Goal: Navigation & Orientation: Find specific page/section

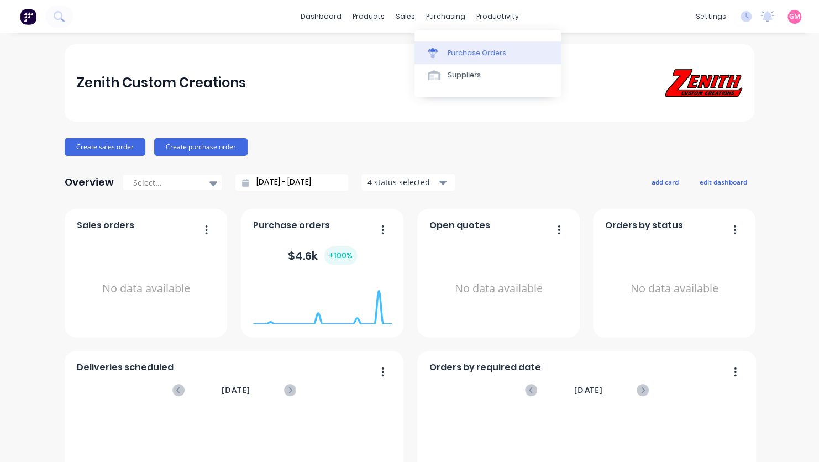
click at [469, 50] on div "Purchase Orders" at bounding box center [477, 53] width 59 height 10
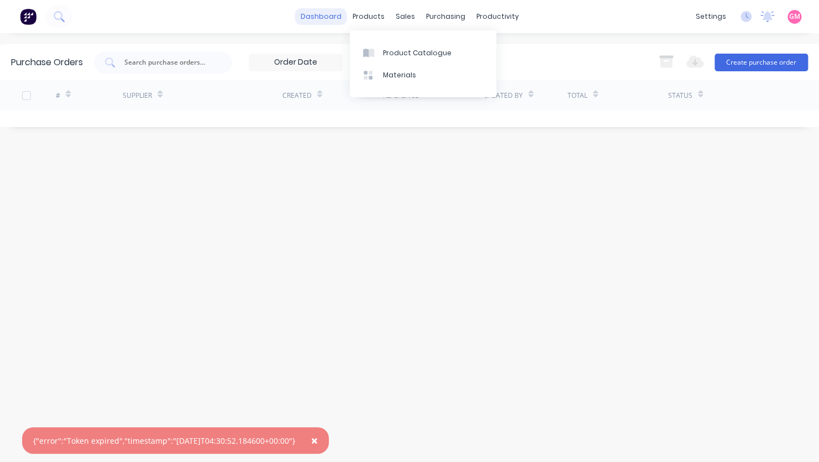
click at [323, 19] on link "dashboard" at bounding box center [321, 16] width 52 height 17
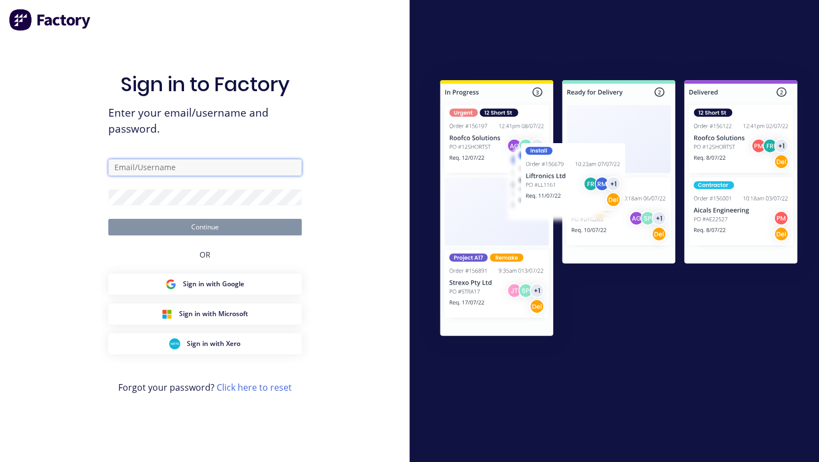
type input "[EMAIL_ADDRESS][DOMAIN_NAME]"
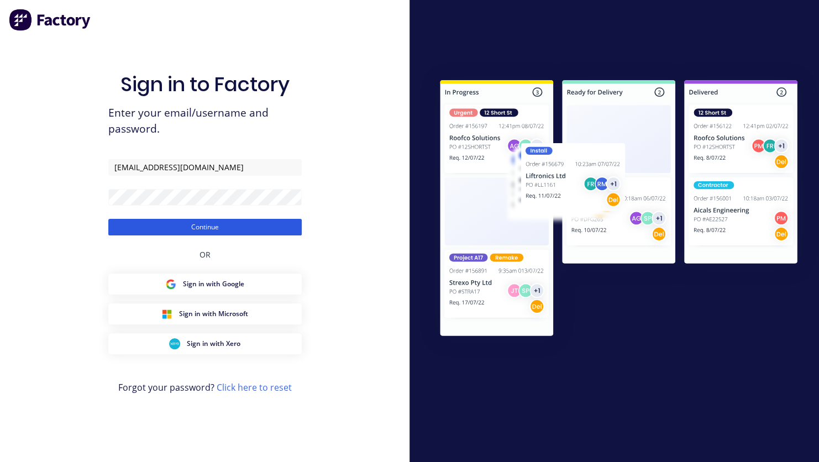
click at [219, 222] on button "Continue" at bounding box center [204, 227] width 193 height 17
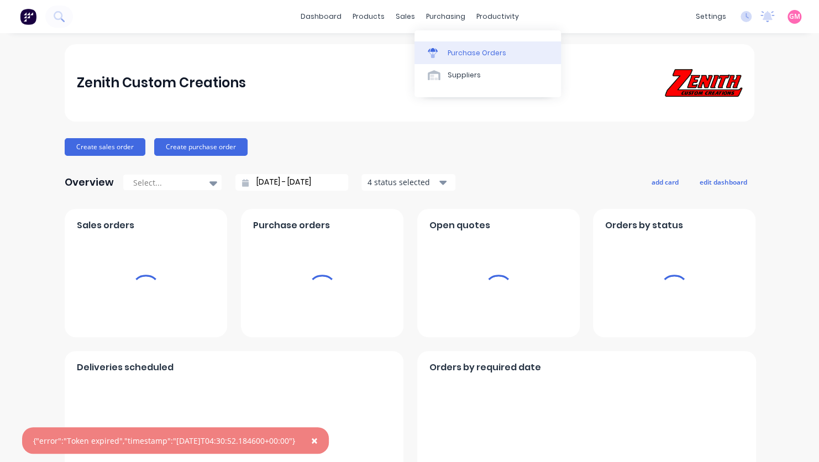
click at [469, 51] on div "Purchase Orders" at bounding box center [477, 53] width 59 height 10
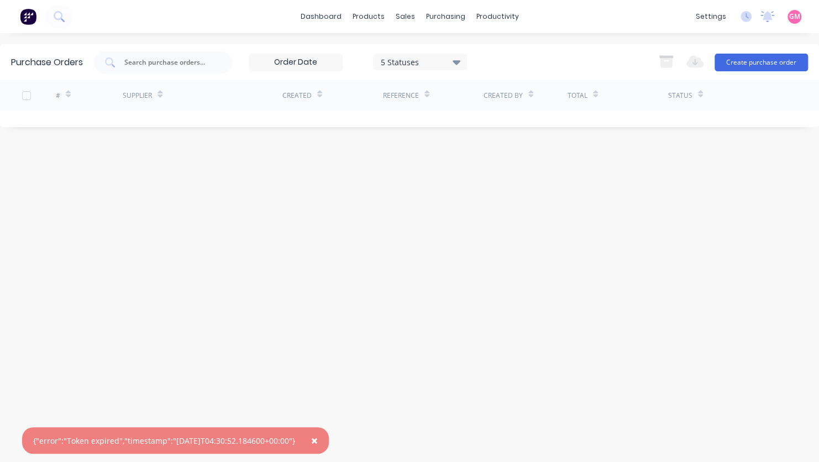
click at [318, 439] on span "×" at bounding box center [314, 440] width 7 height 15
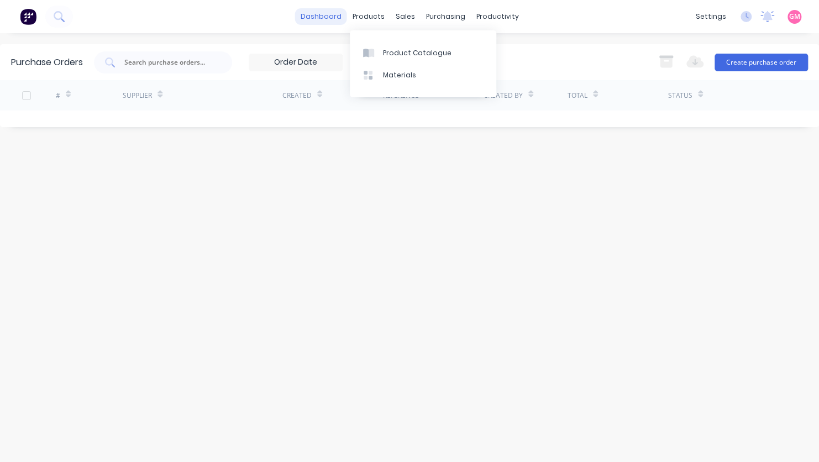
click at [336, 17] on link "dashboard" at bounding box center [321, 16] width 52 height 17
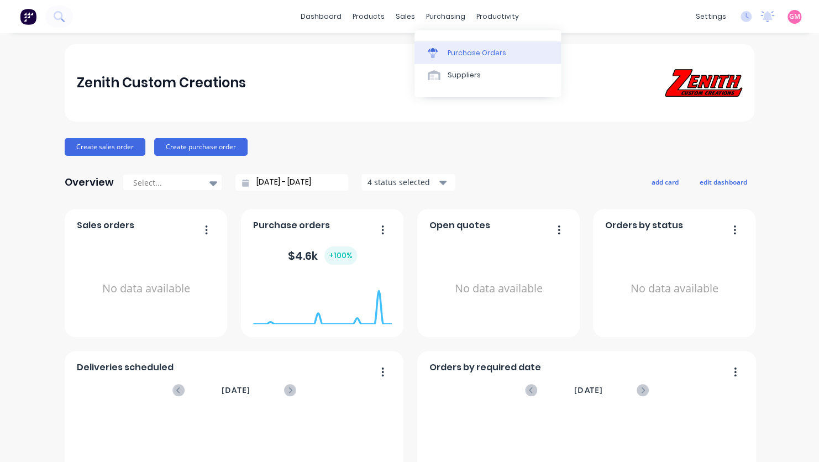
click at [460, 56] on div "Purchase Orders" at bounding box center [477, 53] width 59 height 10
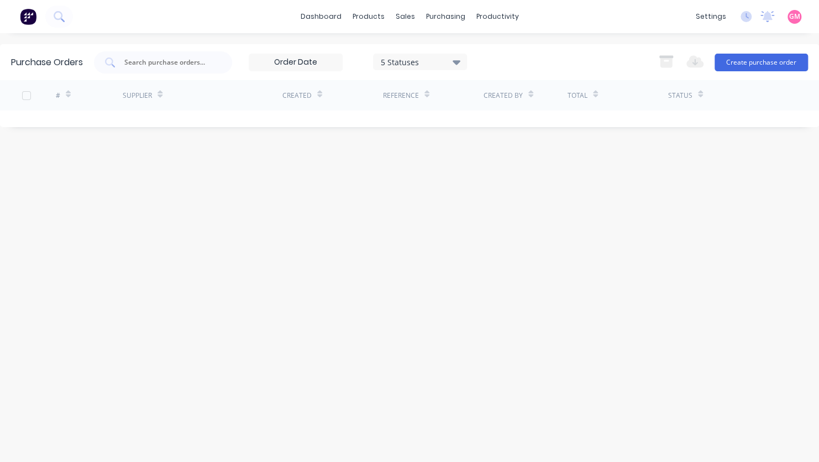
click at [29, 14] on img at bounding box center [28, 16] width 17 height 17
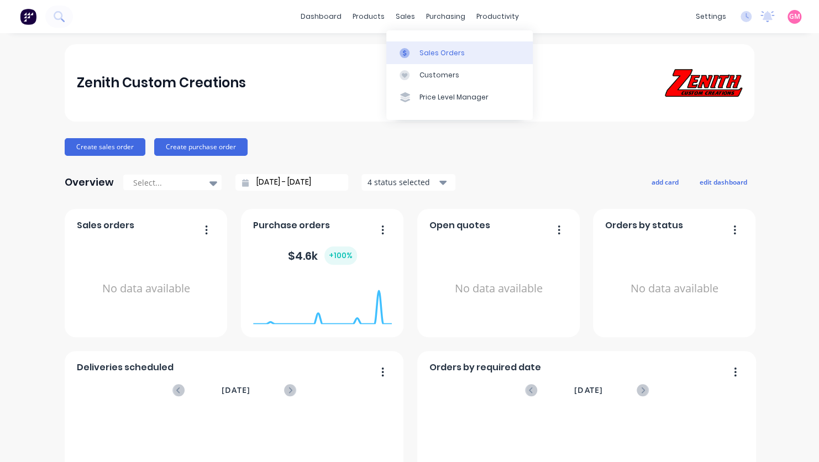
click at [445, 57] on div "Sales Orders" at bounding box center [441, 53] width 45 height 10
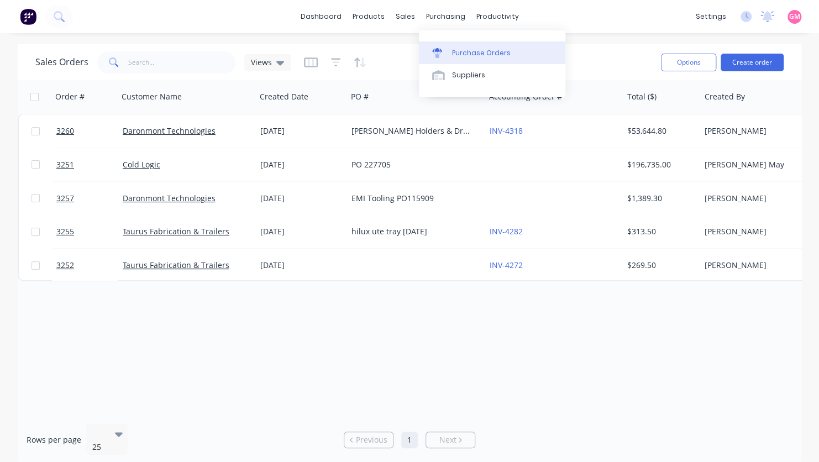
click at [495, 52] on div "Purchase Orders" at bounding box center [481, 53] width 59 height 10
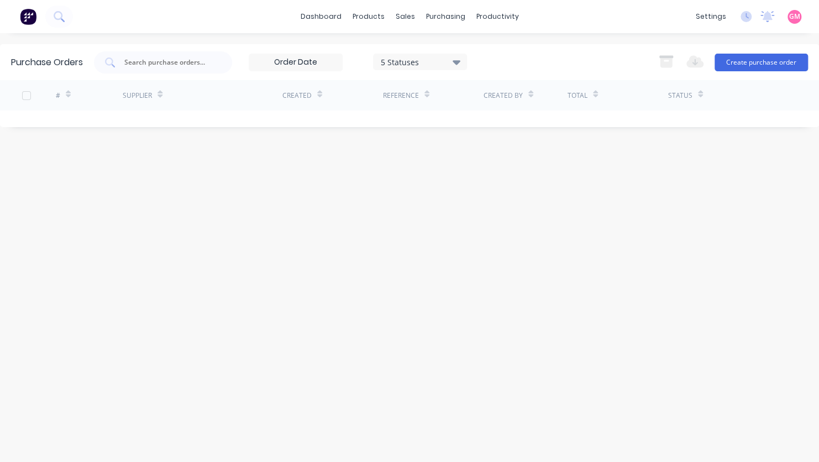
click at [462, 60] on div "5 Statuses" at bounding box center [420, 62] width 94 height 17
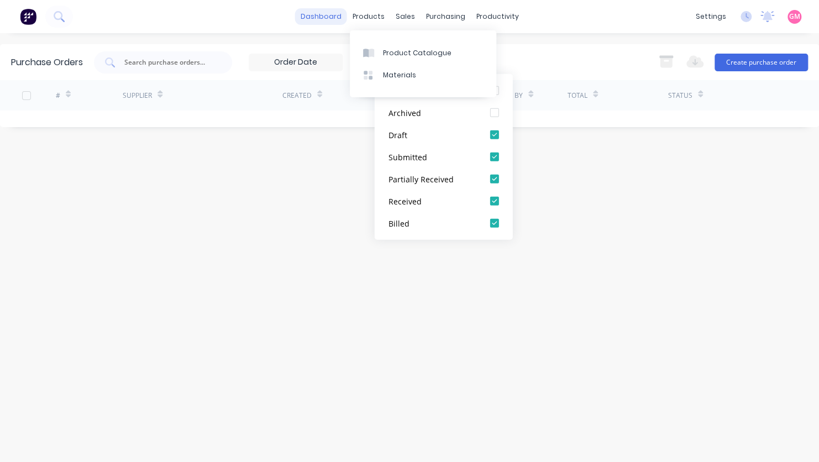
click at [318, 15] on link "dashboard" at bounding box center [321, 16] width 52 height 17
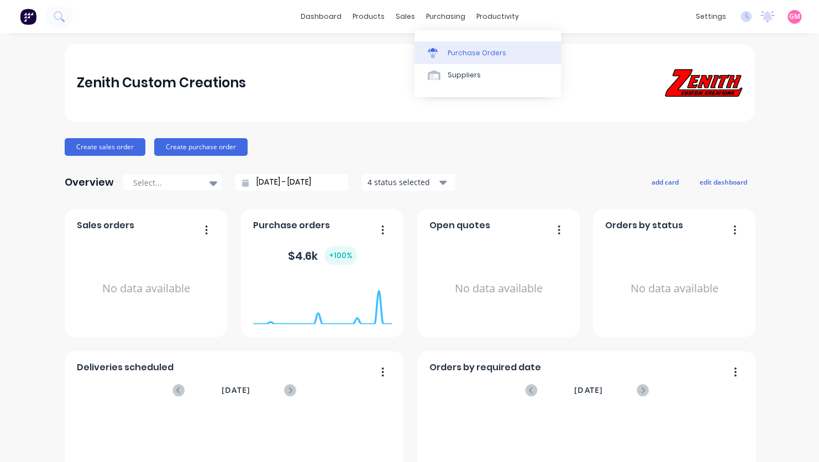
click at [480, 60] on link "Purchase Orders" at bounding box center [487, 52] width 146 height 22
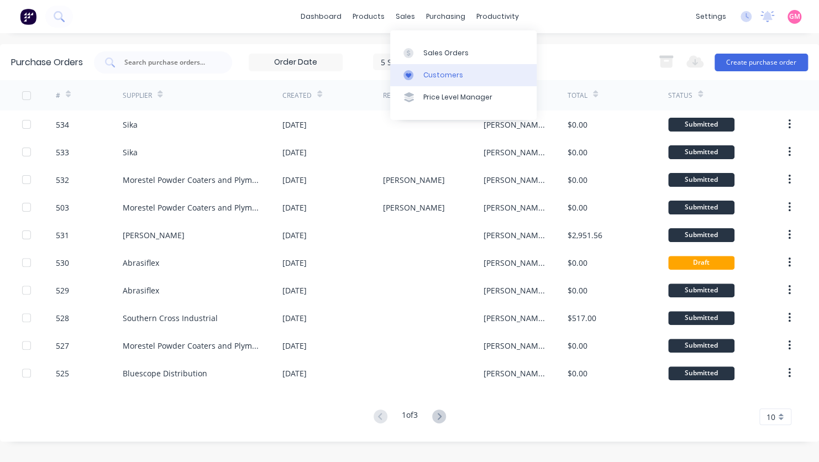
click at [444, 70] on div "Customers" at bounding box center [443, 75] width 40 height 10
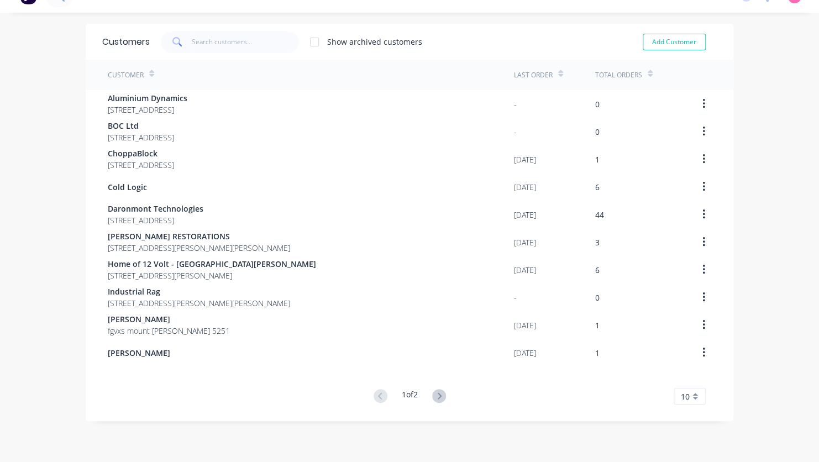
scroll to position [22, 0]
